Goal: Register for event/course

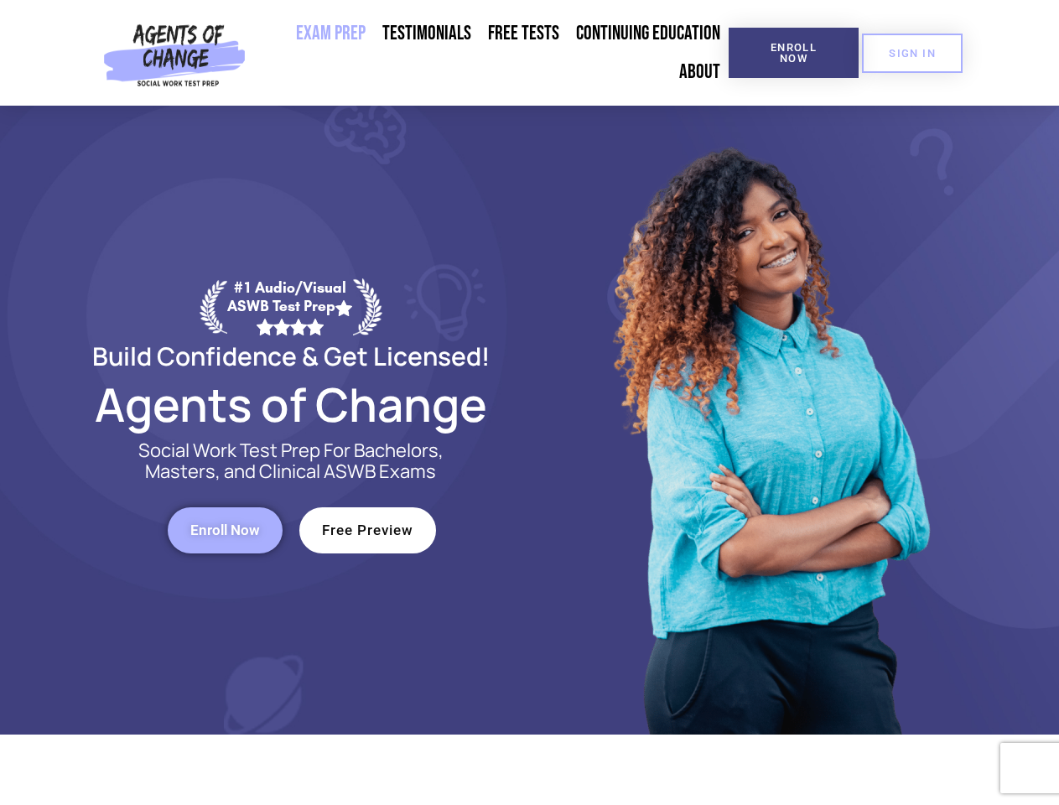
click at [530, 402] on div at bounding box center [769, 420] width 478 height 629
click at [793, 53] on span "Enroll Now" at bounding box center [793, 53] width 76 height 22
click at [912, 53] on span "SIGN IN" at bounding box center [912, 53] width 47 height 11
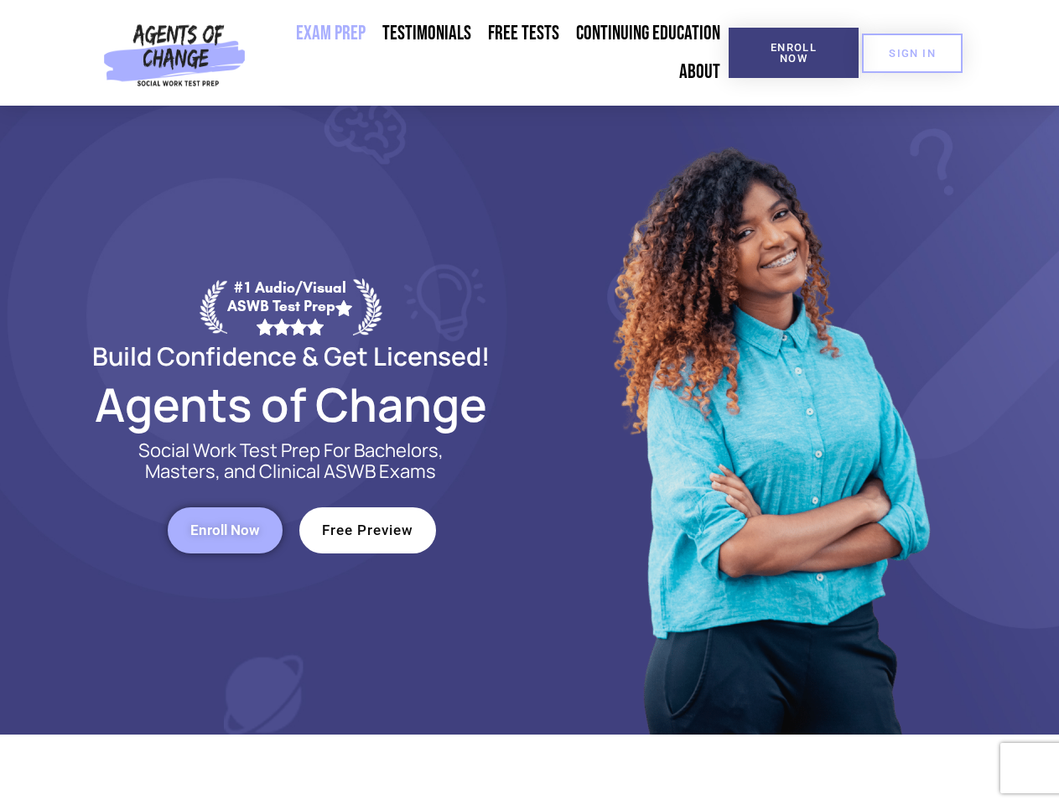
click at [225, 530] on span "Enroll Now" at bounding box center [225, 530] width 70 height 14
click at [367, 530] on span "Free Preview" at bounding box center [367, 530] width 91 height 14
